Goal: Task Accomplishment & Management: Use online tool/utility

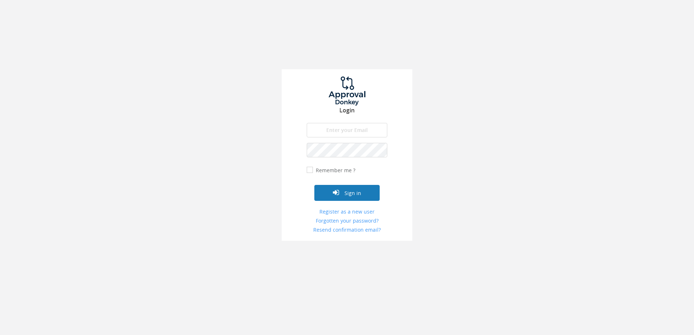
type input "[PERSON_NAME][EMAIL_ADDRESS][DOMAIN_NAME]"
click at [360, 196] on button "Sign in" at bounding box center [346, 193] width 65 height 16
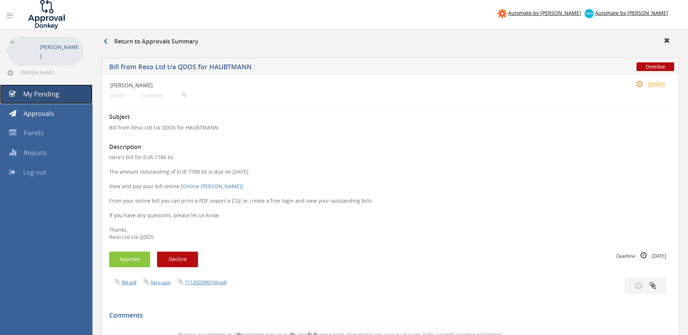
click at [71, 100] on link "My Pending" at bounding box center [46, 95] width 93 height 20
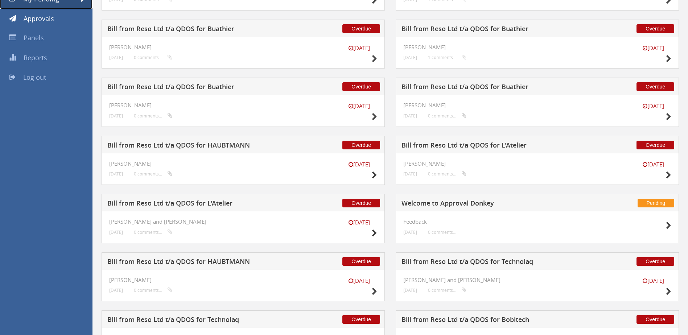
scroll to position [95, 0]
click at [374, 175] on icon at bounding box center [374, 176] width 5 height 8
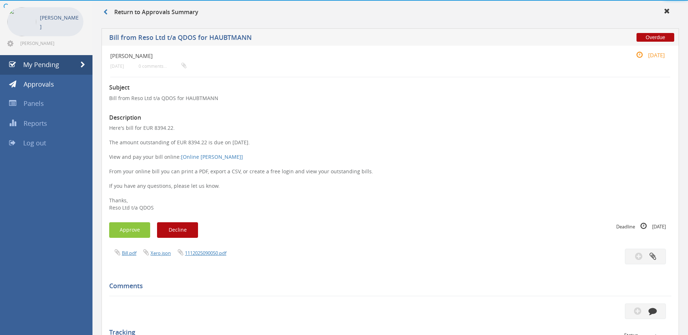
scroll to position [95, 0]
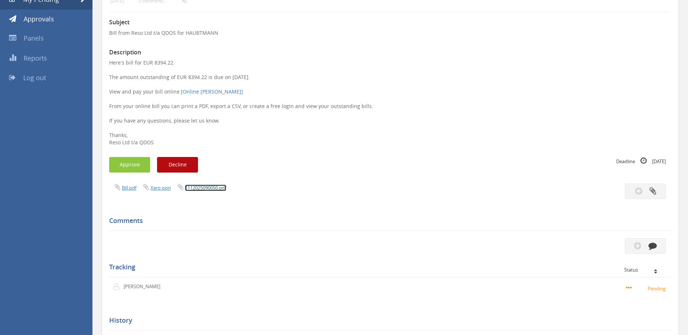
click at [218, 185] on link "1112025090050.pdf" at bounding box center [205, 188] width 41 height 7
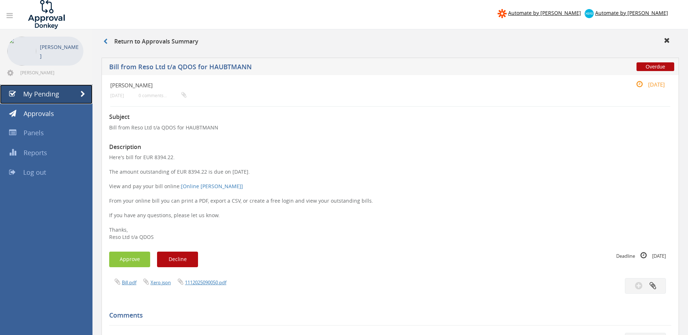
click at [82, 92] on span at bounding box center [83, 94] width 5 height 7
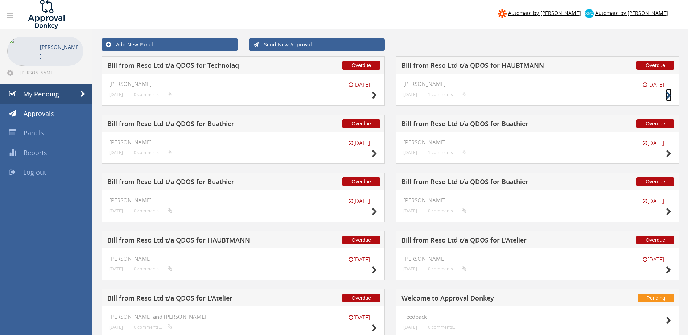
click at [668, 94] on icon at bounding box center [668, 96] width 5 height 8
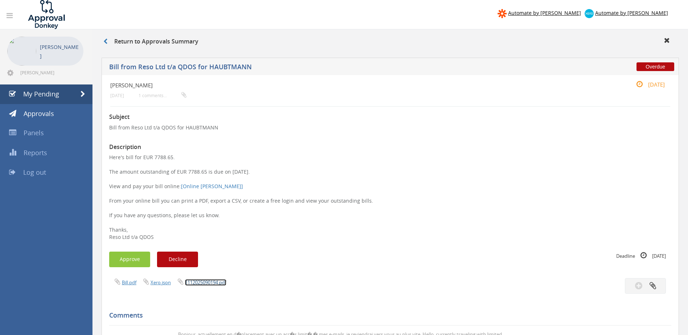
click at [226, 282] on link "1112025090194.pdf" at bounding box center [205, 282] width 41 height 7
click at [77, 93] on link "My Pending" at bounding box center [46, 95] width 93 height 20
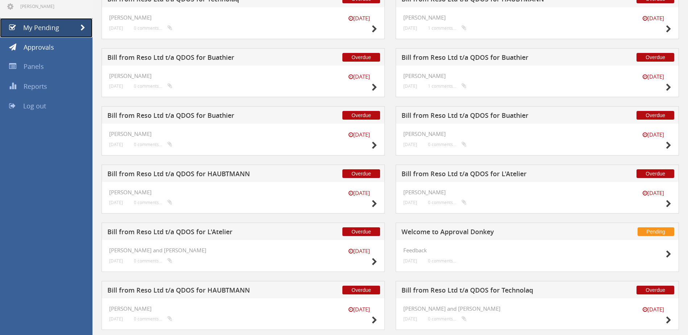
scroll to position [65, 0]
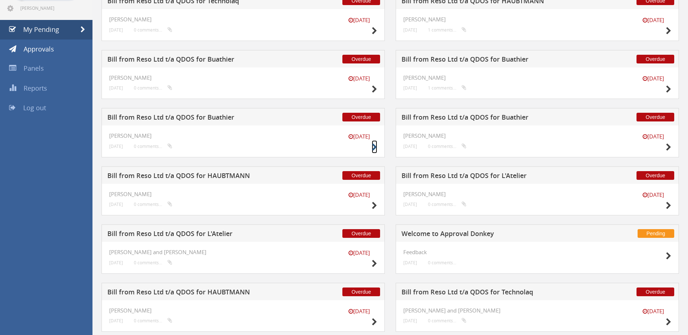
click at [372, 147] on icon at bounding box center [374, 148] width 5 height 8
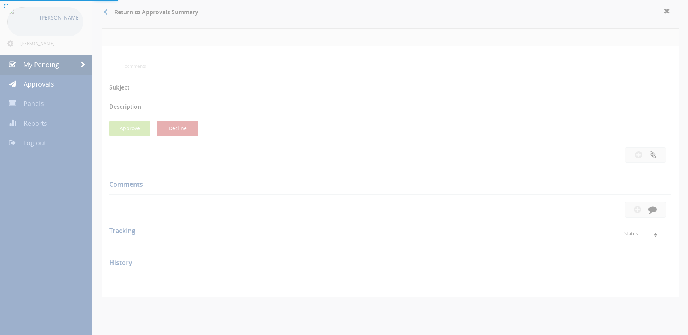
scroll to position [65, 0]
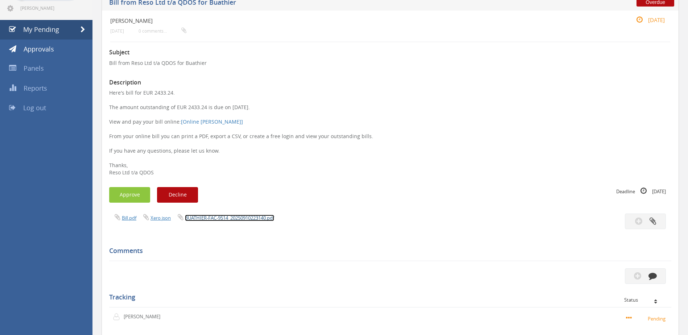
click at [225, 217] on link "BUATHIER-FAC-9514_20250910223140.pdf" at bounding box center [229, 218] width 89 height 7
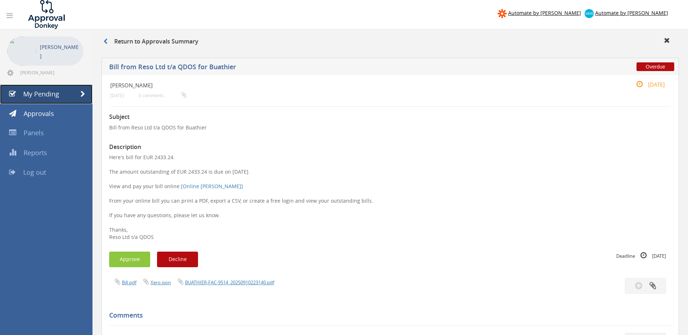
click at [84, 96] on span at bounding box center [83, 94] width 5 height 7
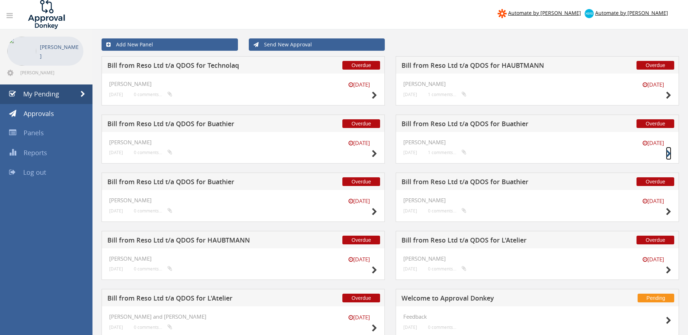
click at [668, 150] on icon at bounding box center [668, 154] width 5 height 8
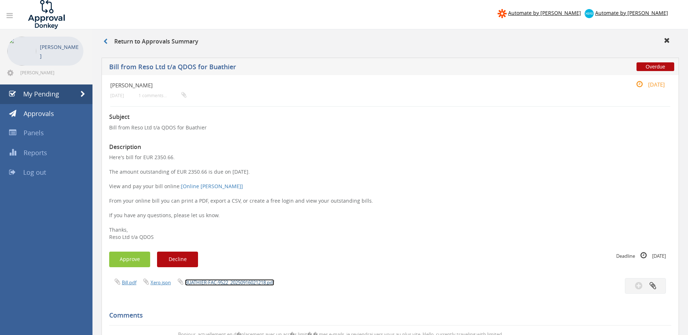
click at [231, 281] on link "BUATHIER-FAC-9522_20250916021218.pdf" at bounding box center [229, 282] width 89 height 7
click at [68, 95] on link "My Pending" at bounding box center [46, 95] width 93 height 20
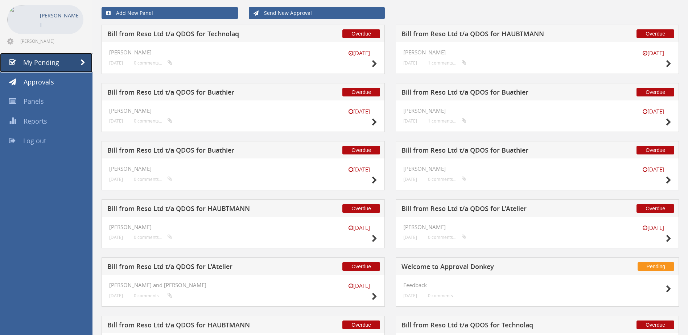
scroll to position [31, 0]
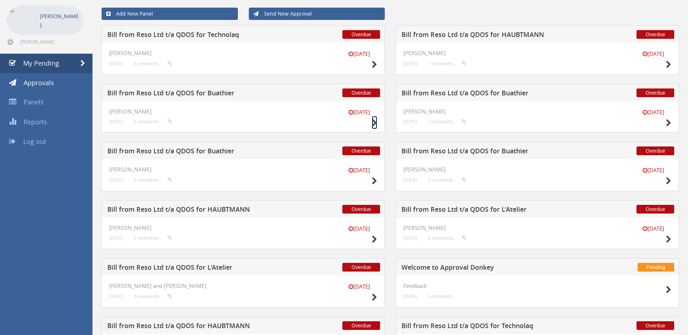
click at [374, 124] on icon at bounding box center [374, 123] width 5 height 8
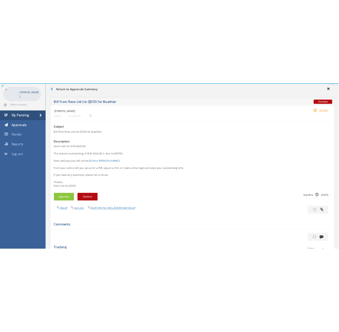
scroll to position [31, 0]
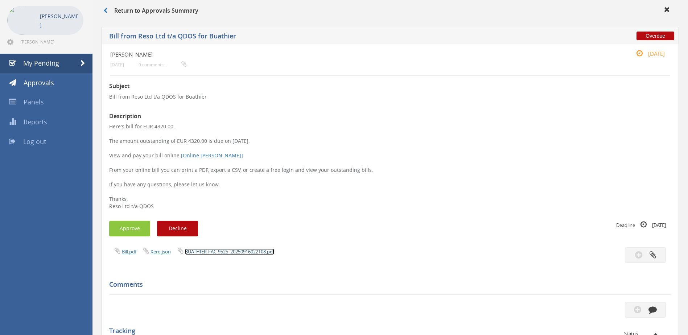
click at [261, 249] on link "BUATHIER-FAC-9525_20250916022108.pdf" at bounding box center [229, 252] width 89 height 7
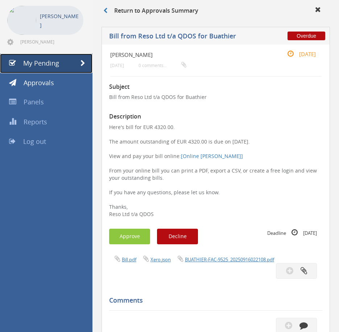
click at [77, 70] on link "My Pending" at bounding box center [46, 64] width 93 height 20
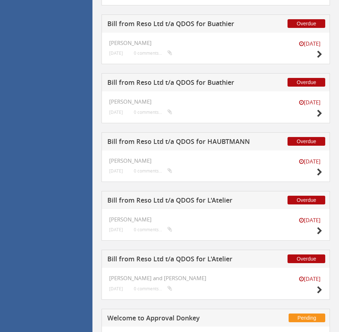
scroll to position [276, 0]
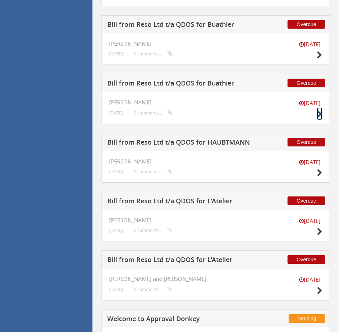
click at [318, 113] on icon at bounding box center [319, 115] width 5 height 8
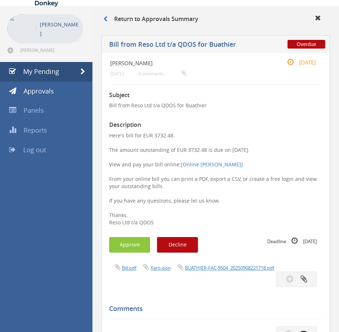
scroll to position [20, 0]
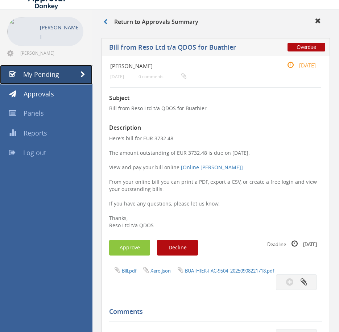
click at [82, 72] on span at bounding box center [83, 74] width 5 height 7
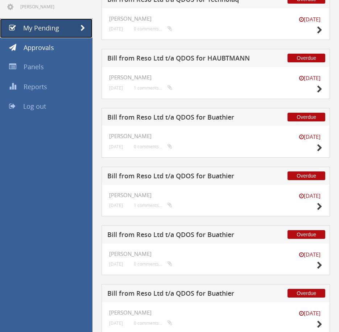
scroll to position [70, 0]
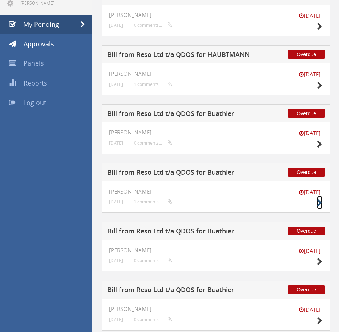
click at [320, 204] on icon at bounding box center [319, 204] width 5 height 8
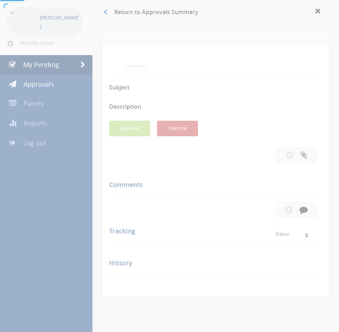
scroll to position [70, 0]
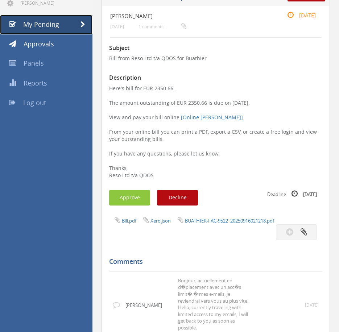
click at [87, 25] on link "My Pending" at bounding box center [46, 25] width 93 height 20
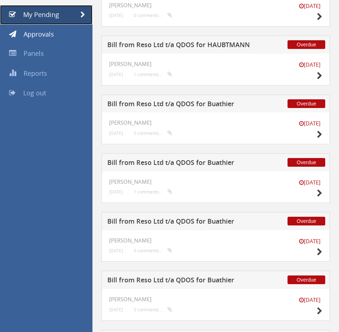
scroll to position [79, 0]
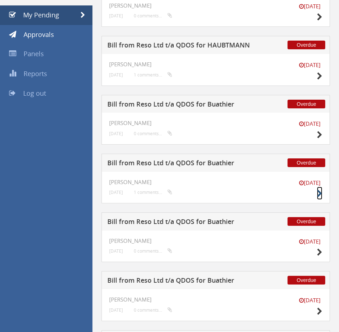
click at [319, 191] on icon at bounding box center [319, 194] width 5 height 8
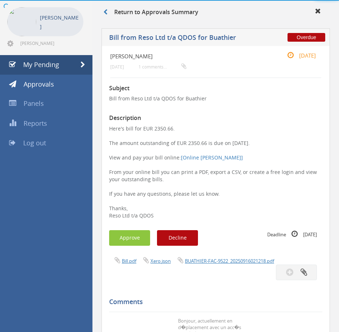
scroll to position [79, 0]
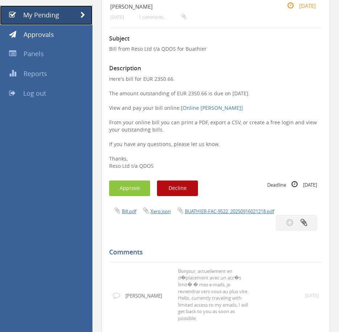
click at [87, 15] on link "My Pending" at bounding box center [46, 15] width 93 height 20
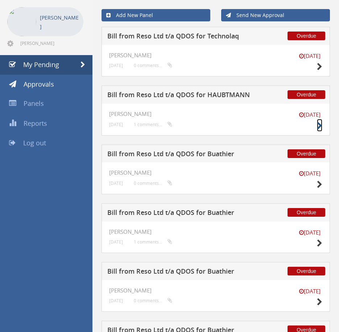
click at [317, 124] on icon at bounding box center [319, 126] width 5 height 8
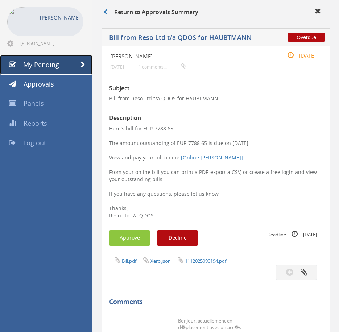
click at [87, 68] on link "My Pending" at bounding box center [46, 65] width 93 height 20
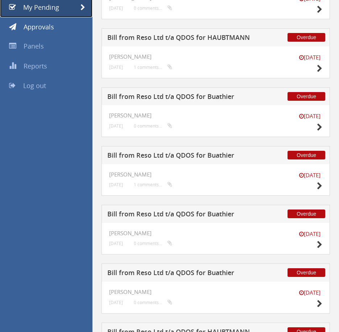
scroll to position [88, 0]
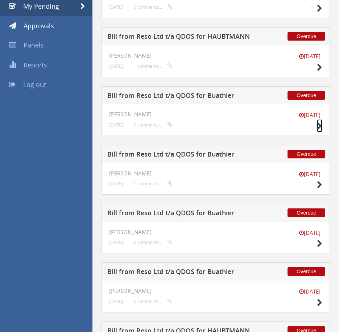
click at [321, 125] on icon at bounding box center [319, 127] width 5 height 8
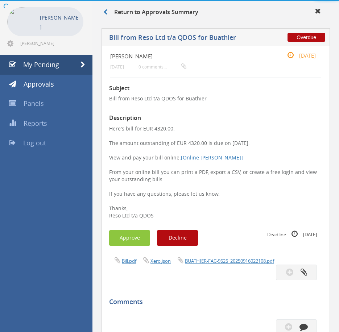
scroll to position [88, 0]
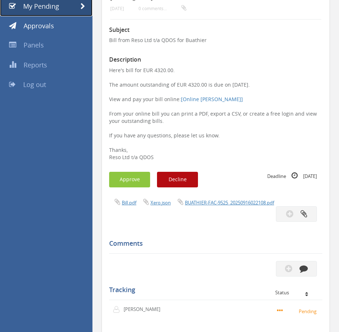
click at [83, 9] on span at bounding box center [83, 6] width 5 height 7
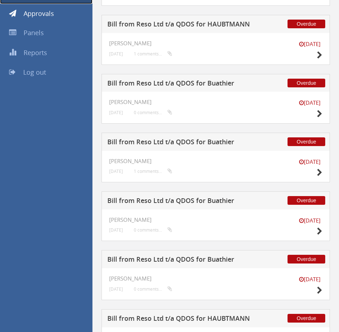
scroll to position [100, 0]
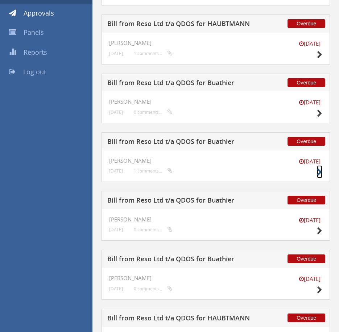
click at [317, 171] on icon at bounding box center [319, 173] width 5 height 8
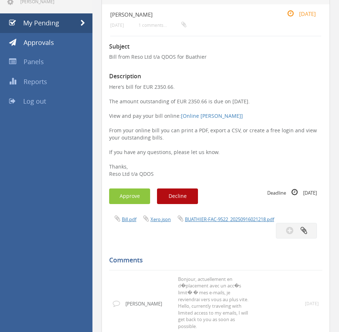
scroll to position [68, 0]
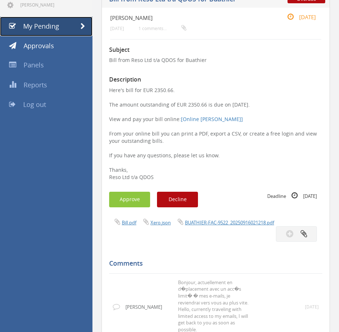
click at [79, 22] on link "My Pending" at bounding box center [46, 27] width 93 height 20
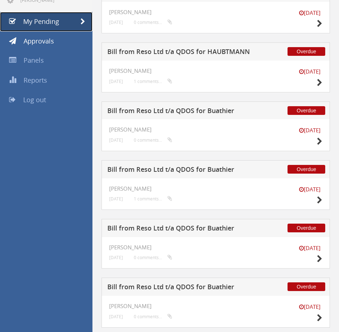
scroll to position [75, 0]
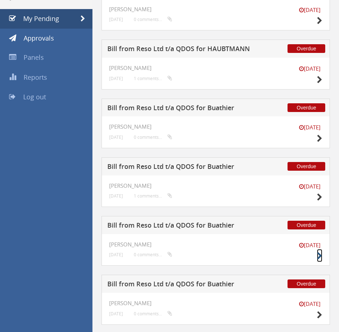
click at [318, 255] on icon at bounding box center [319, 257] width 5 height 8
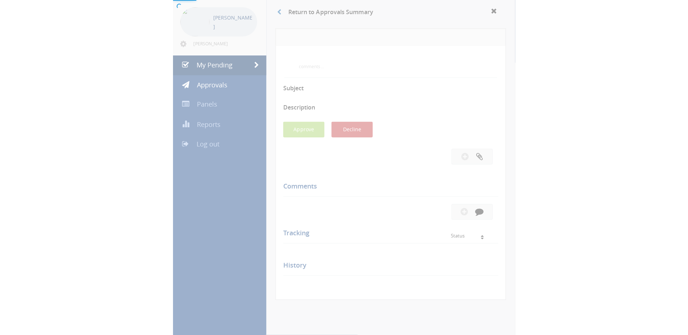
scroll to position [75, 0]
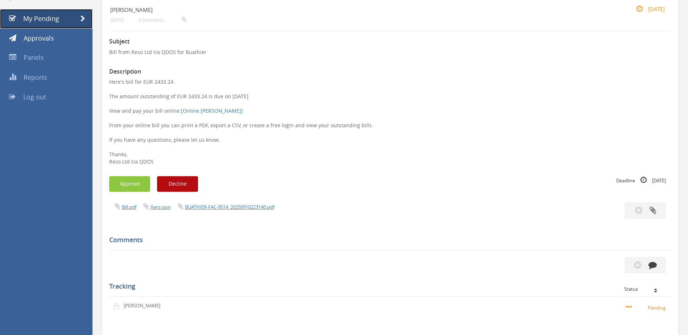
click at [73, 18] on link "My Pending" at bounding box center [46, 19] width 93 height 20
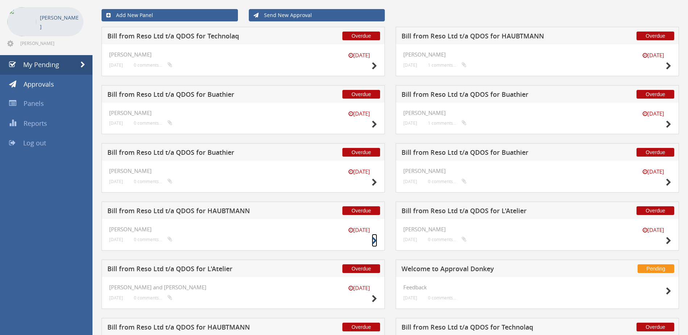
click at [373, 242] on icon at bounding box center [374, 241] width 5 height 8
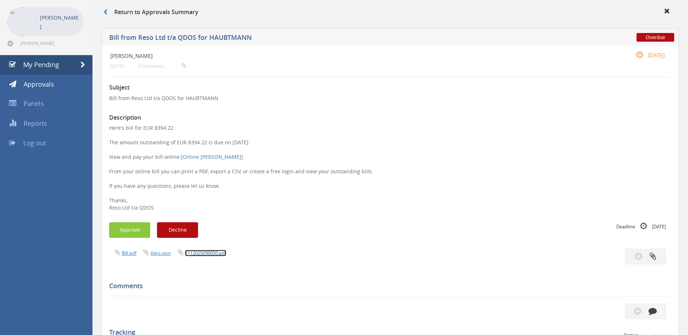
click at [218, 253] on link "1112025090050.pdf" at bounding box center [205, 253] width 41 height 7
